Goal: Navigation & Orientation: Find specific page/section

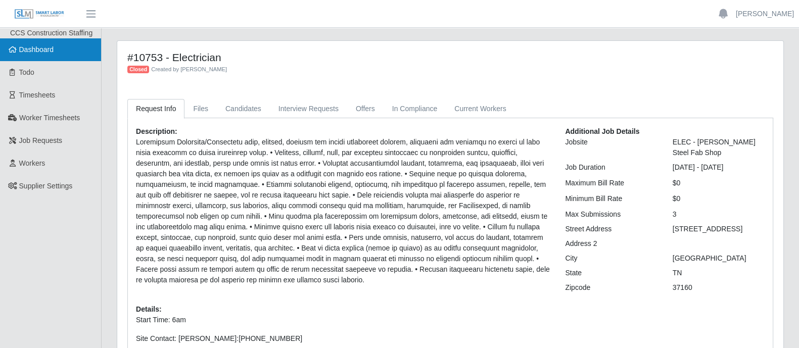
click at [37, 48] on span "Dashboard" at bounding box center [36, 49] width 35 height 8
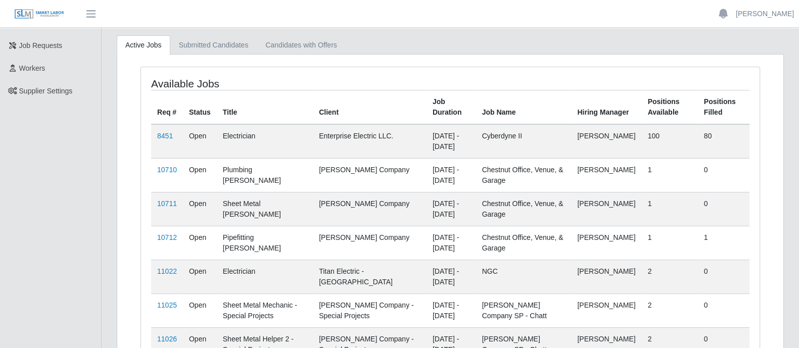
scroll to position [175, 0]
